Goal: Task Accomplishment & Management: Complete application form

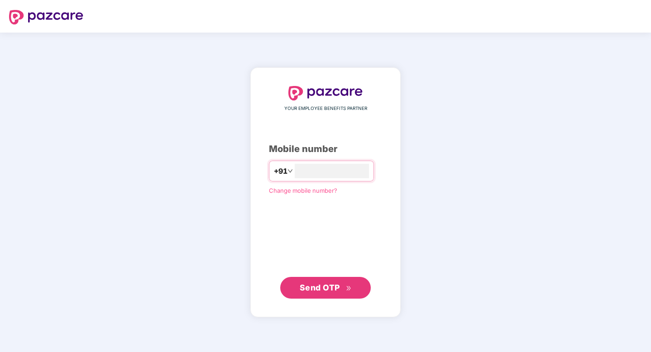
type input "**********"
click at [329, 288] on span "Send OTP" at bounding box center [320, 288] width 40 height 10
